Goal: Find specific page/section: Find specific page/section

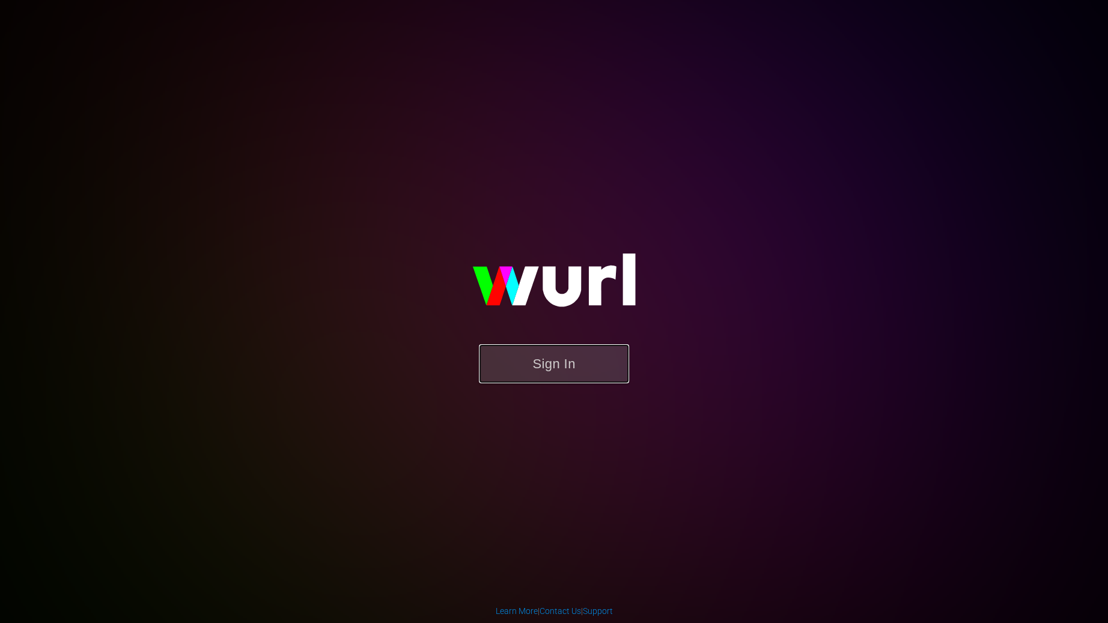
click at [551, 365] on button "Sign In" at bounding box center [554, 363] width 150 height 39
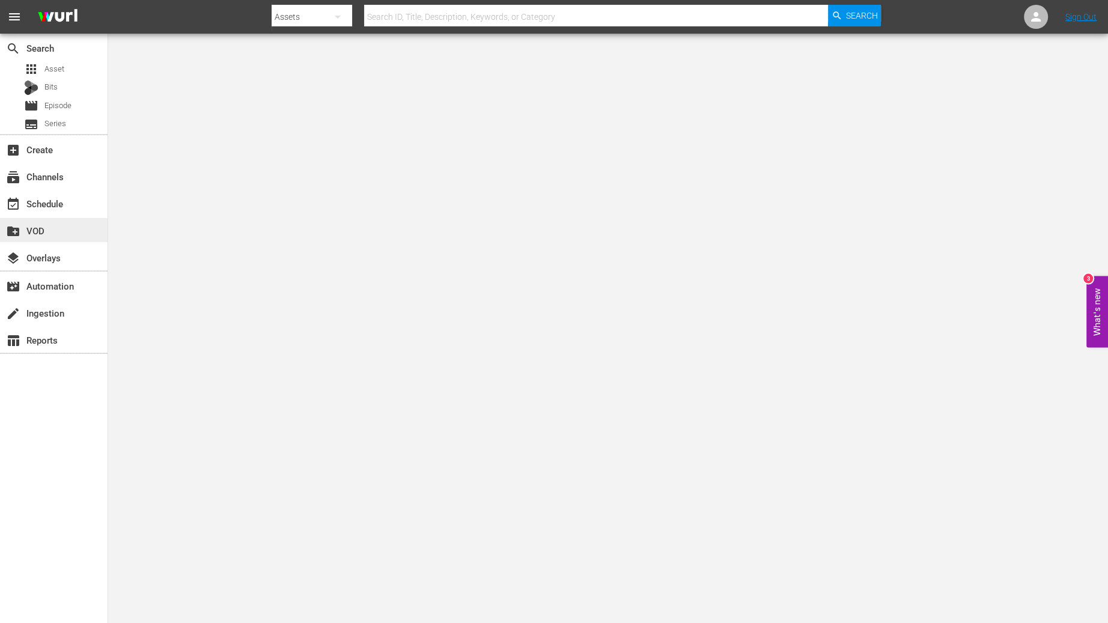
click at [43, 229] on div "create_new_folder VOD" at bounding box center [33, 229] width 67 height 11
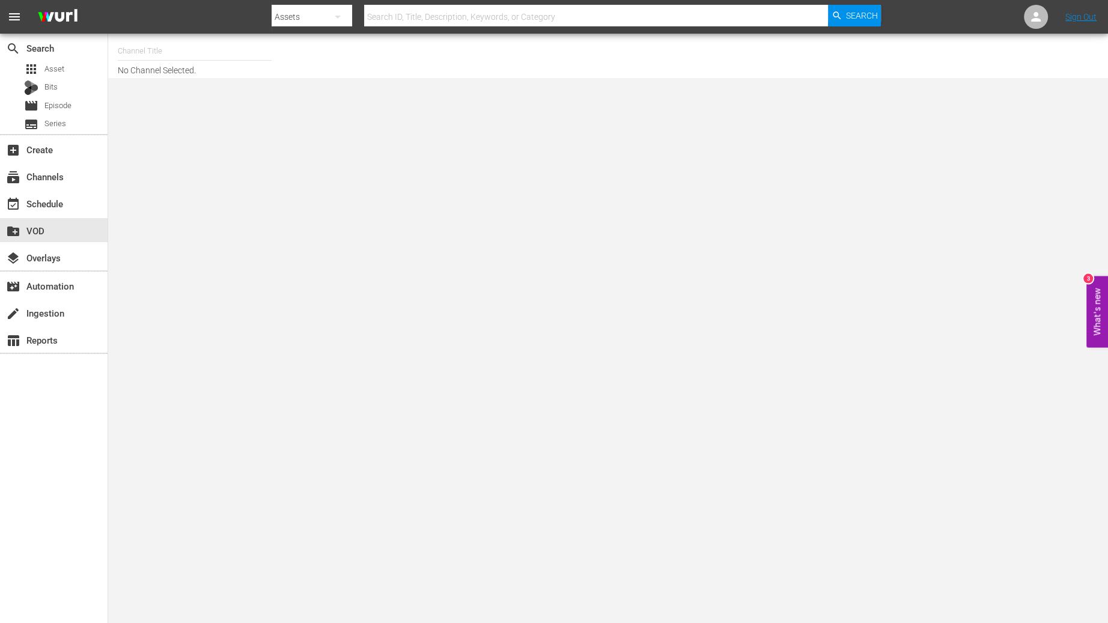
click at [156, 50] on input "text" at bounding box center [195, 51] width 154 height 29
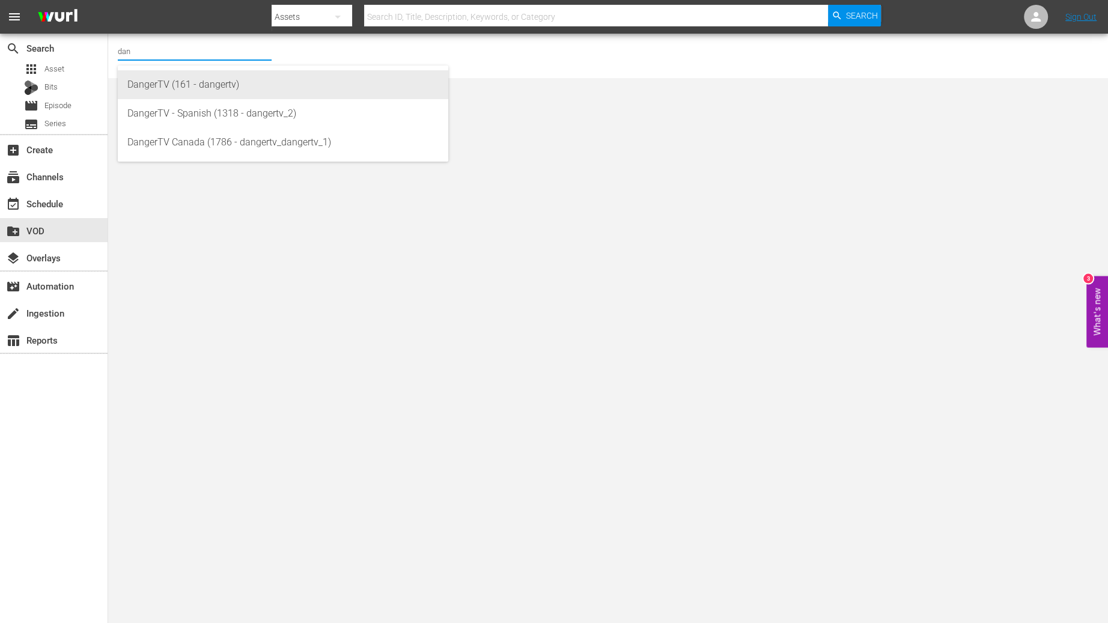
click at [167, 80] on div "DangerTV (161 - dangertv)" at bounding box center [282, 84] width 311 height 29
type input "DangerTV (161 - dangertv)"
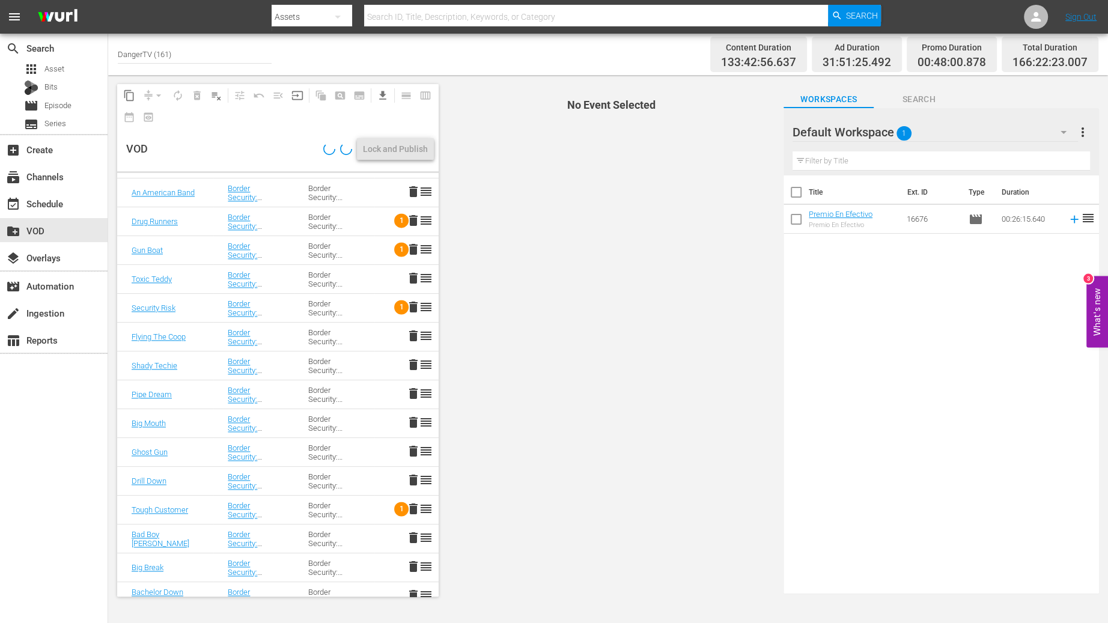
scroll to position [5941, 0]
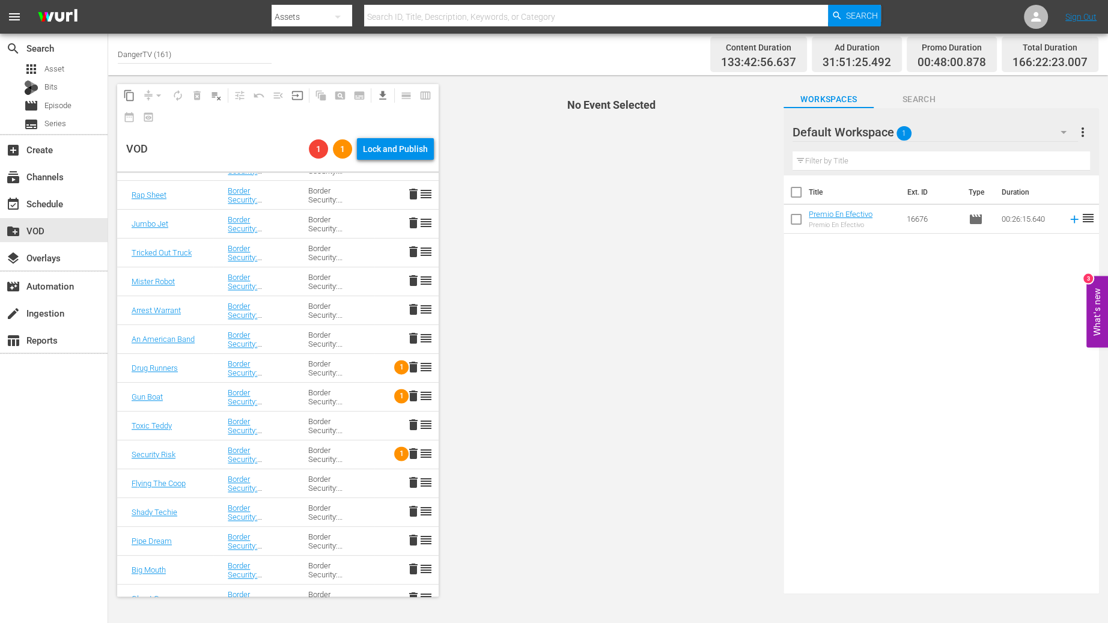
click at [329, 197] on div "Border Security: Canada's Front Line" at bounding box center [334, 195] width 52 height 18
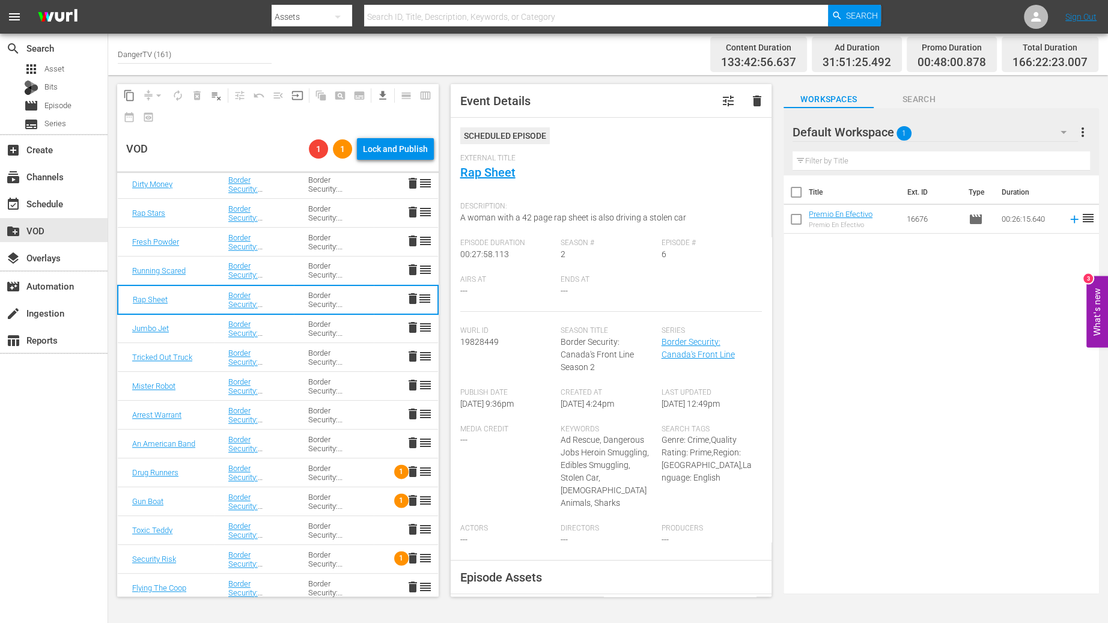
scroll to position [5688, 0]
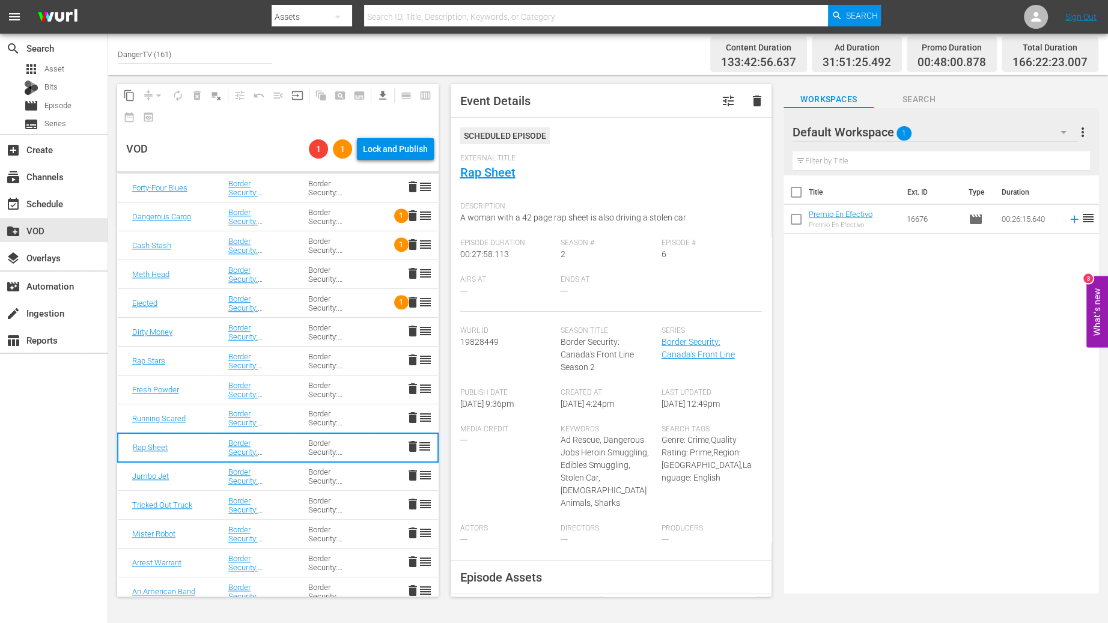
click at [284, 262] on td "Border Security: Canada's Front Line" at bounding box center [254, 274] width 80 height 29
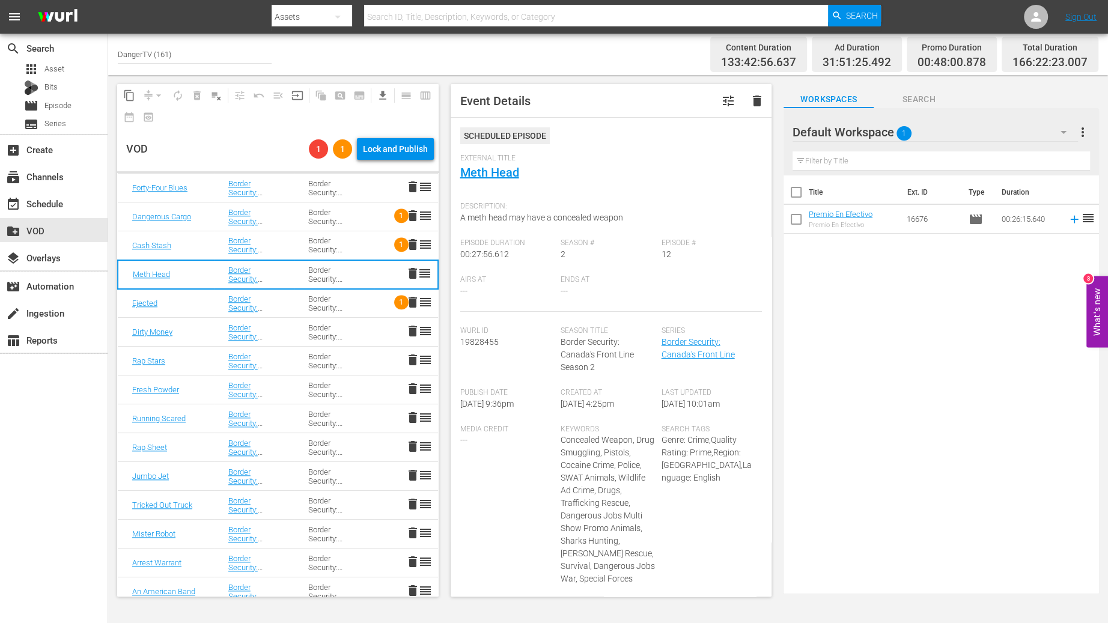
click at [276, 245] on div "Border Security: Canada's Front Line" at bounding box center [253, 245] width 51 height 18
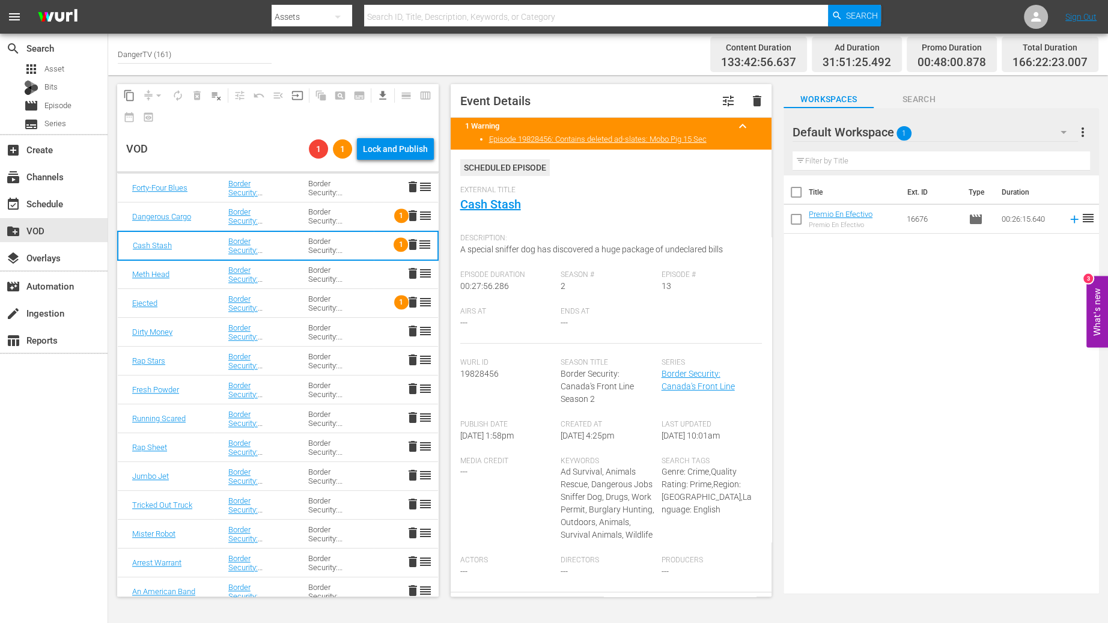
click at [314, 4] on div at bounding box center [576, 3] width 609 height 2
click at [314, 5] on div "Assets" at bounding box center [312, 17] width 81 height 34
click at [313, 67] on div "Series" at bounding box center [310, 69] width 48 height 19
click at [411, 16] on input "text" at bounding box center [596, 16] width 464 height 29
click at [545, 284] on div "Episode Duration 00:27:56.286" at bounding box center [510, 288] width 101 height 37
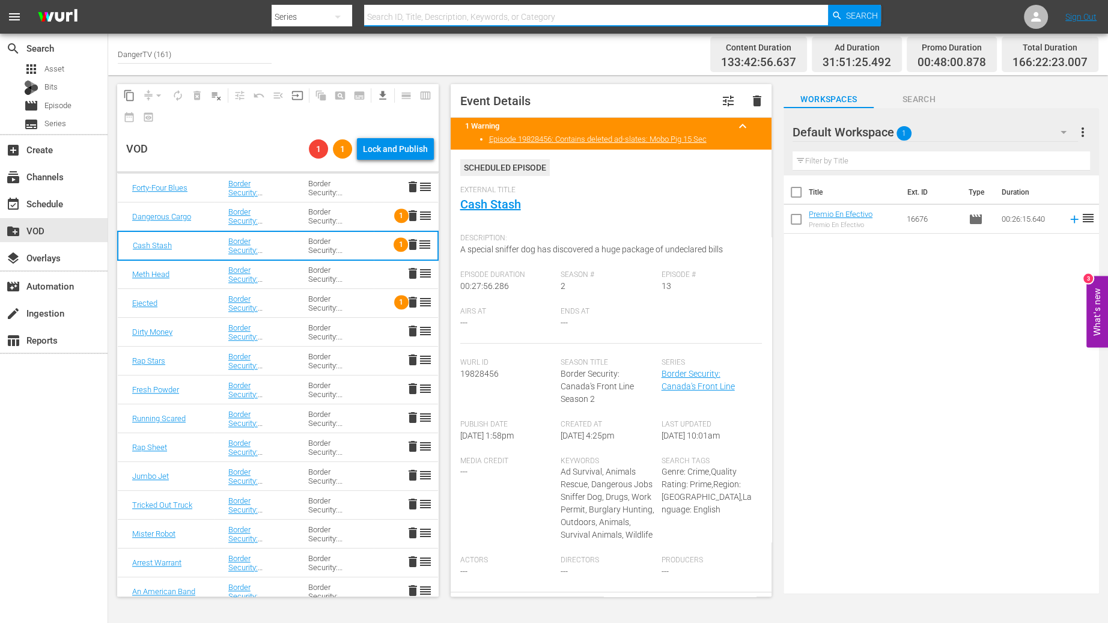
click at [428, 16] on input "text" at bounding box center [596, 16] width 464 height 29
type input "[GEOGRAPHIC_DATA]"
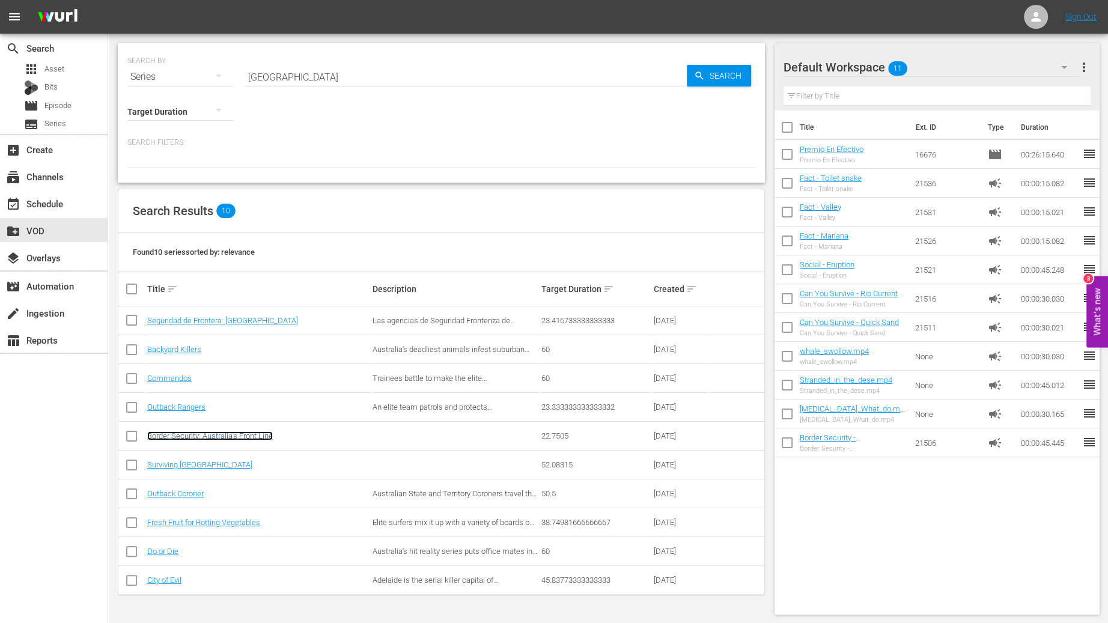
click at [233, 436] on link "Border Security: Australia's Front Line" at bounding box center [210, 436] width 126 height 9
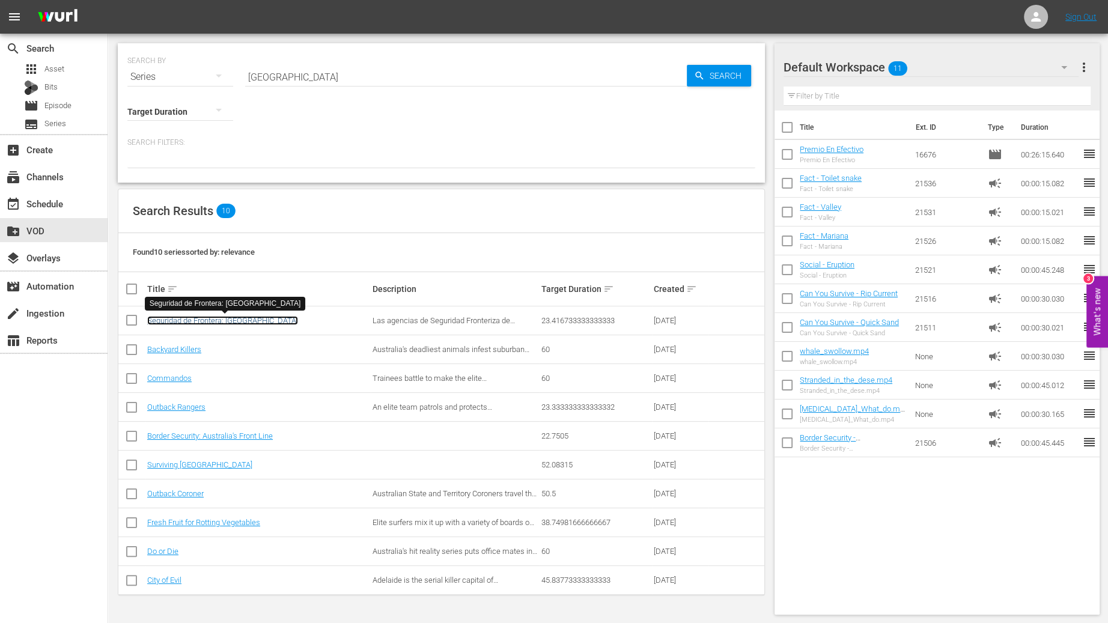
click at [222, 320] on link "Seguridad de Frontera: [GEOGRAPHIC_DATA]" at bounding box center [222, 320] width 151 height 9
